Goal: Transaction & Acquisition: Book appointment/travel/reservation

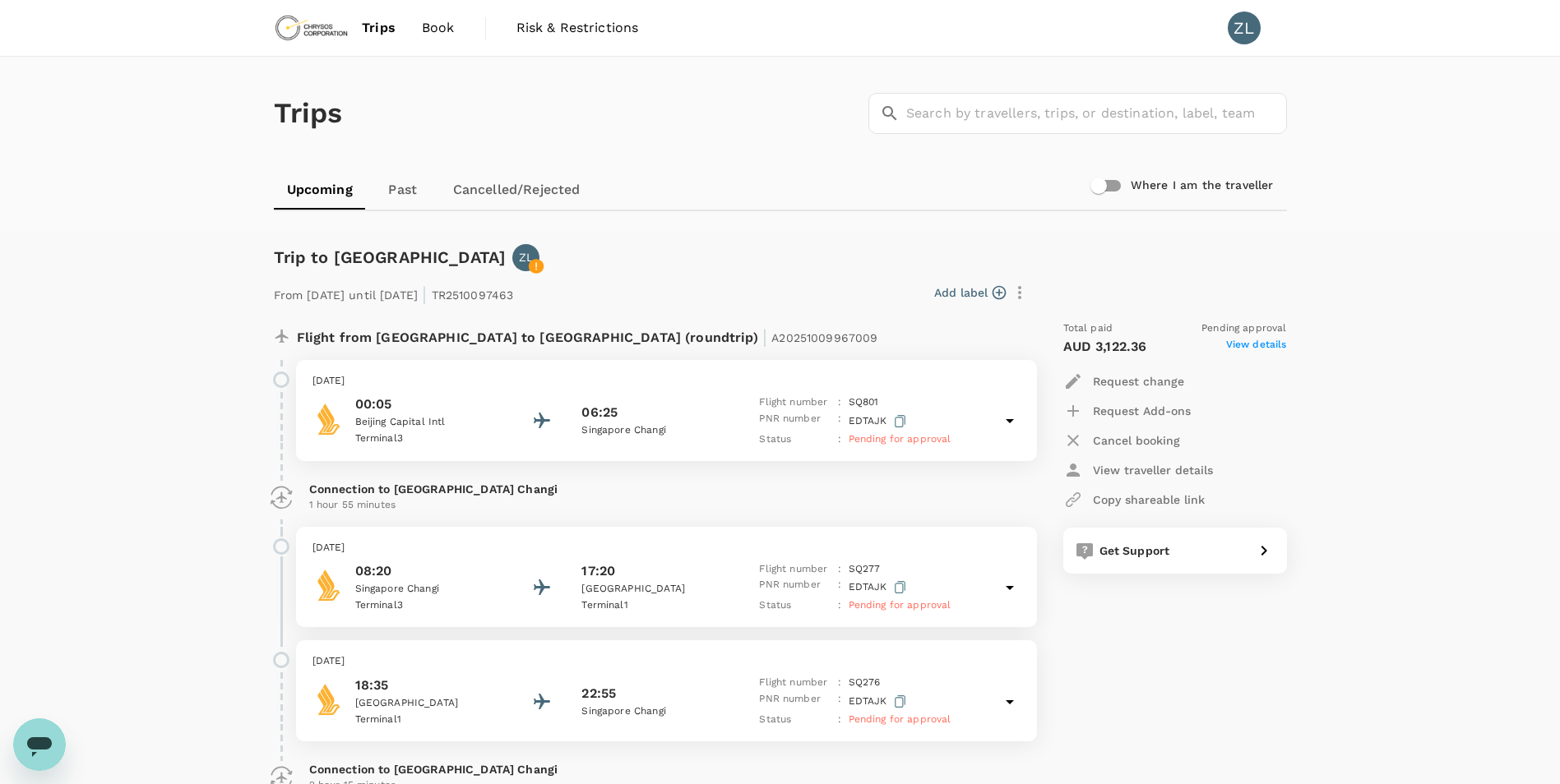
drag, startPoint x: 0, startPoint y: 0, endPoint x: 440, endPoint y: 26, distance: 440.8
click at [440, 26] on span "Book" at bounding box center [438, 28] width 32 height 19
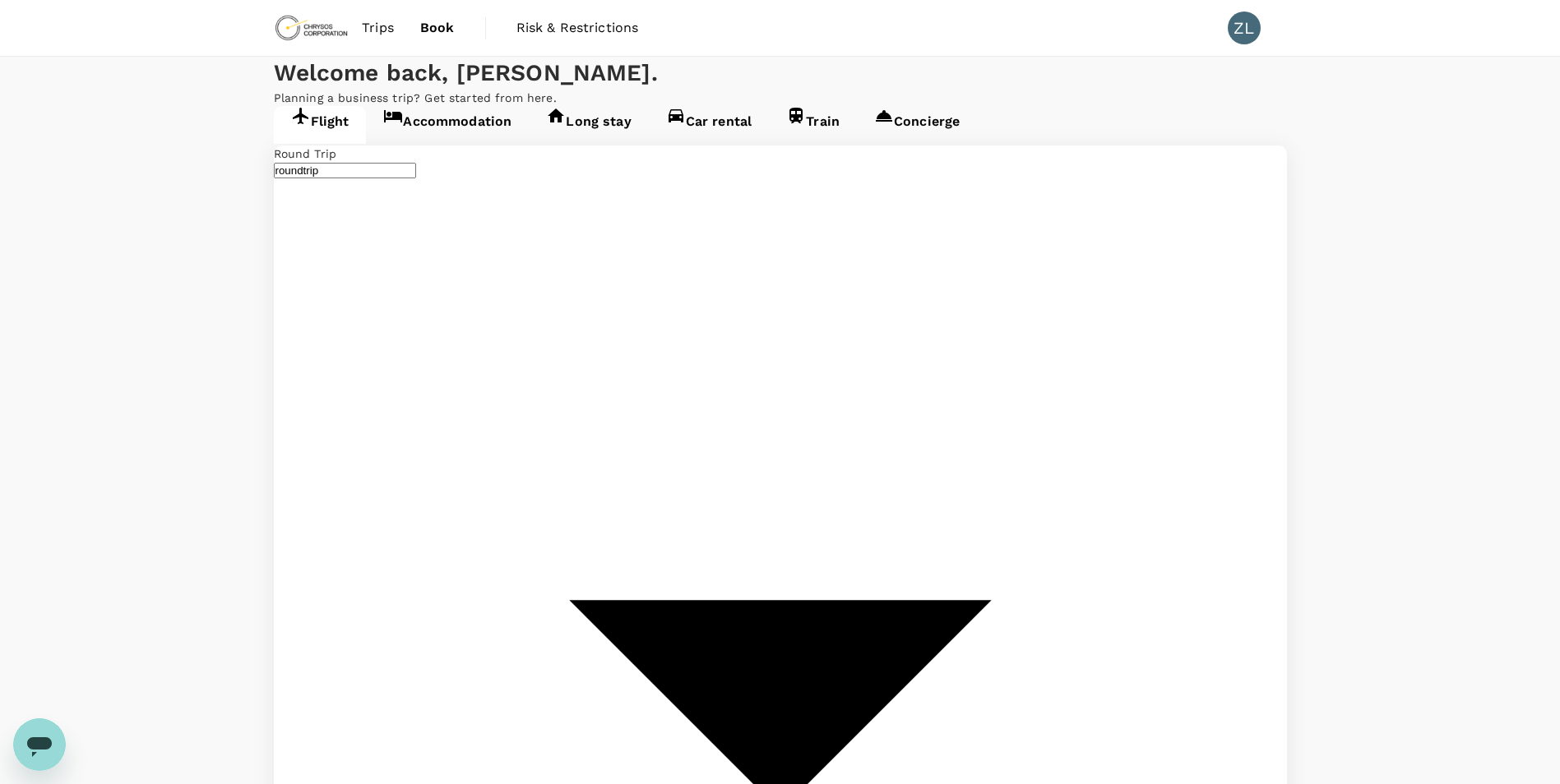
type input "Beijing Capital Intl ([GEOGRAPHIC_DATA])"
type input "Adelaide (ADL)"
click at [393, 31] on span "Trips" at bounding box center [377, 28] width 32 height 19
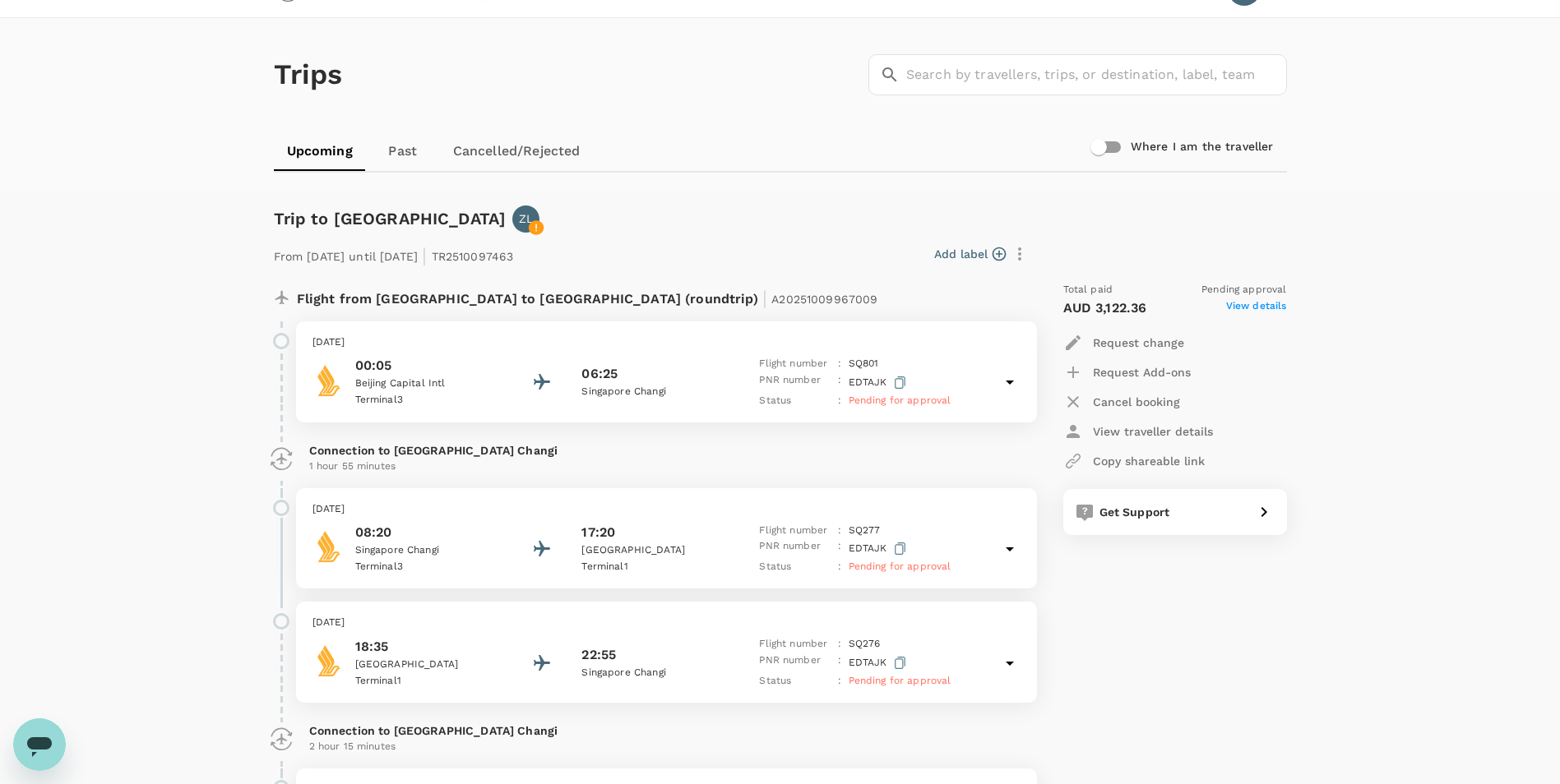
scroll to position [2, 0]
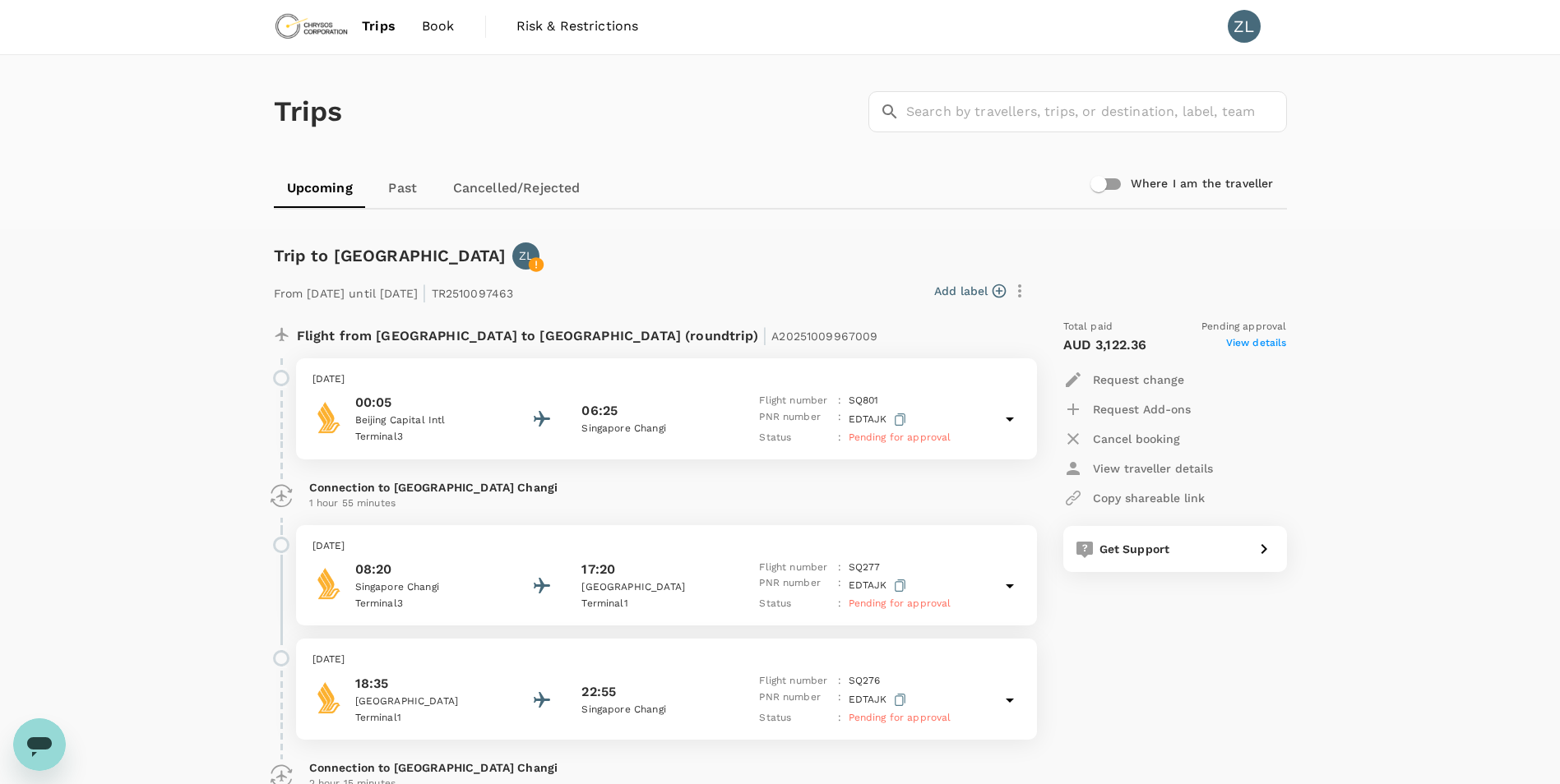
click at [903, 604] on span "Pending for approval" at bounding box center [899, 603] width 103 height 11
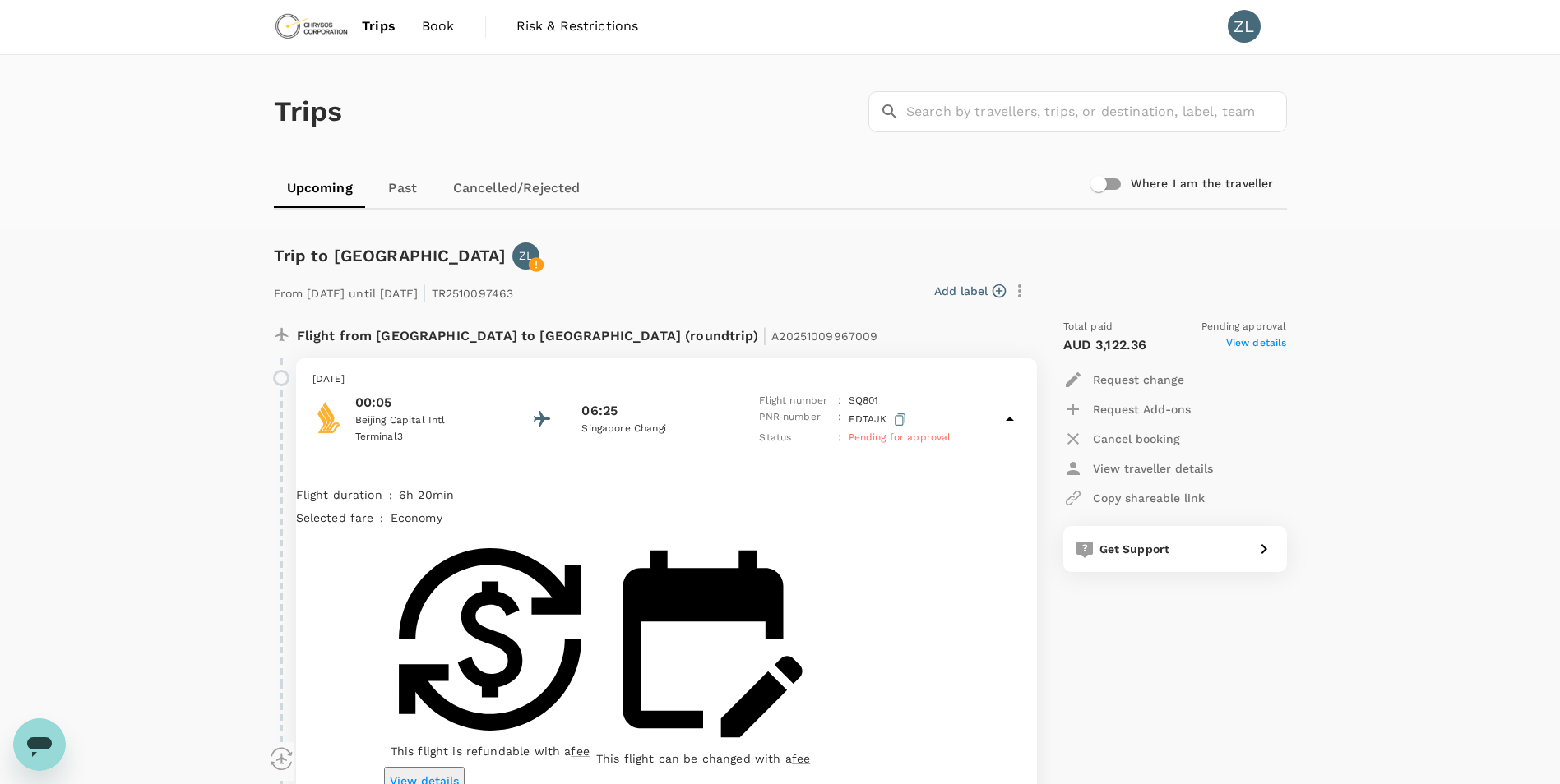
scroll to position [83, 0]
